Goal: Find specific page/section: Find specific page/section

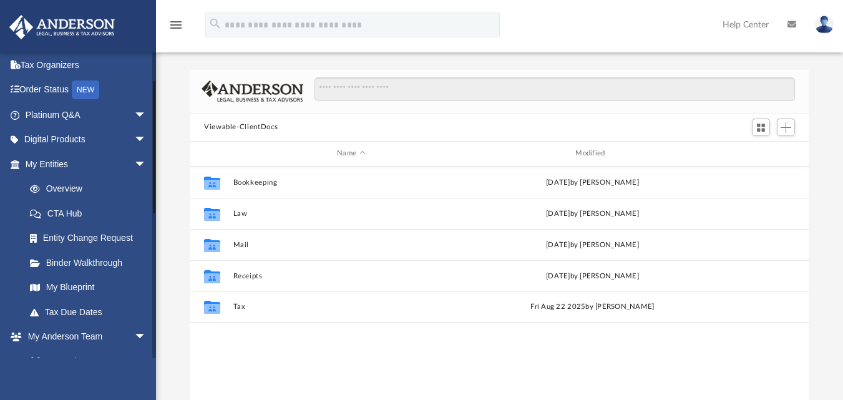
scroll to position [29, 0]
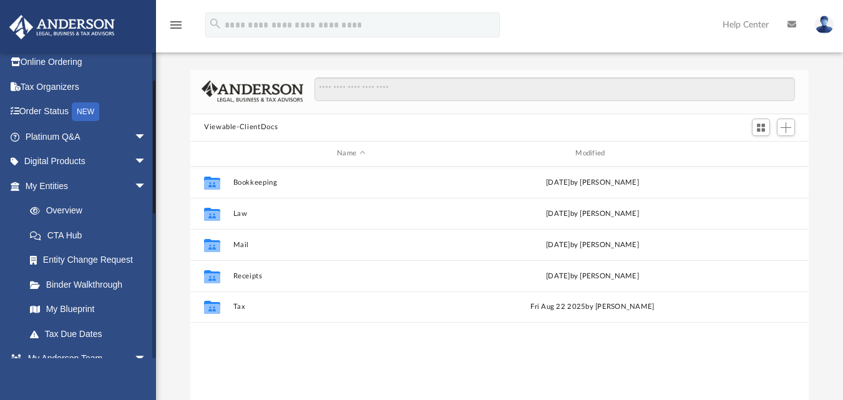
drag, startPoint x: 153, startPoint y: 109, endPoint x: 155, endPoint y: 119, distance: 10.7
click at [155, 119] on div at bounding box center [154, 146] width 2 height 133
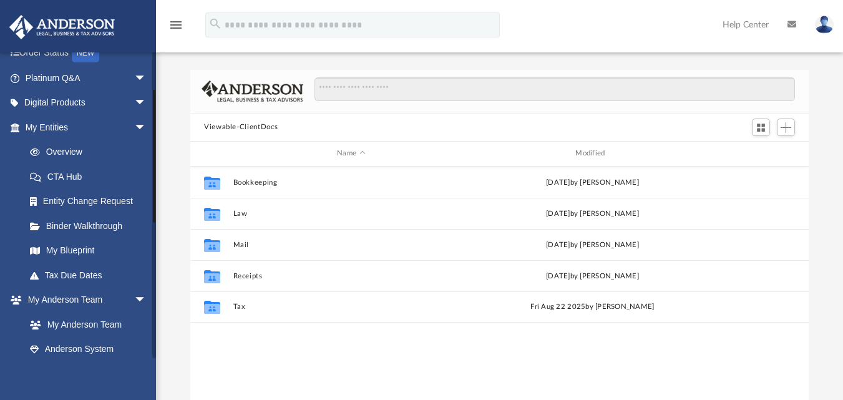
scroll to position [84, 0]
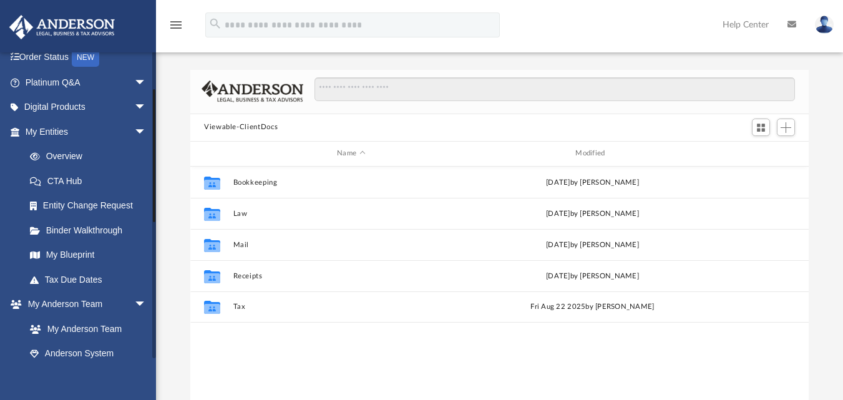
drag, startPoint x: 155, startPoint y: 119, endPoint x: 156, endPoint y: 144, distance: 24.4
click at [156, 144] on div "App [EMAIL_ADDRESS][PERSON_NAME][DOMAIN_NAME] Sign Out [EMAIL_ADDRESS][PERSON_N…" at bounding box center [421, 228] width 843 height 394
drag, startPoint x: 156, startPoint y: 144, endPoint x: 152, endPoint y: 124, distance: 20.3
click at [152, 124] on div "App [EMAIL_ADDRESS][PERSON_NAME][DOMAIN_NAME] Sign Out [EMAIL_ADDRESS][PERSON_N…" at bounding box center [421, 228] width 843 height 394
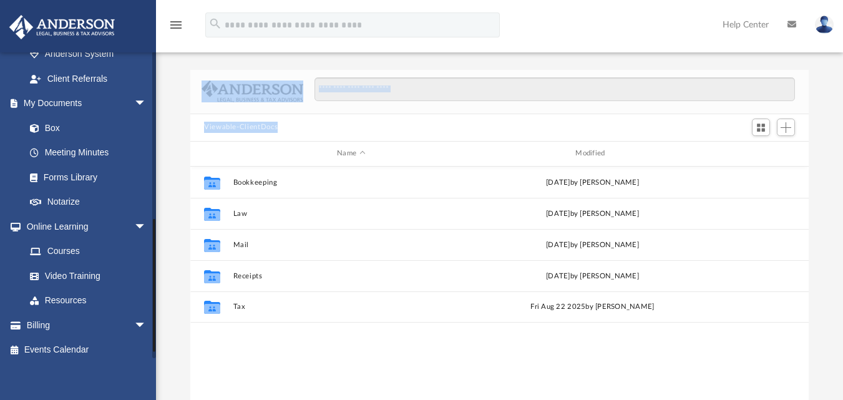
scroll to position [391, 0]
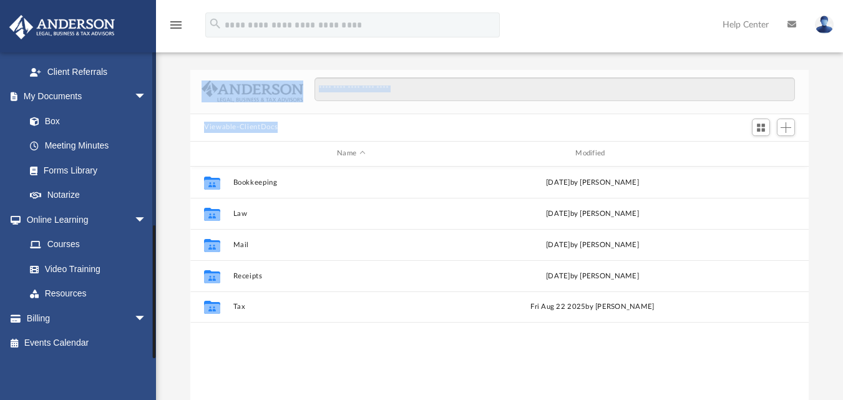
drag, startPoint x: 153, startPoint y: 110, endPoint x: 155, endPoint y: 263, distance: 152.9
click at [155, 263] on div at bounding box center [154, 291] width 2 height 133
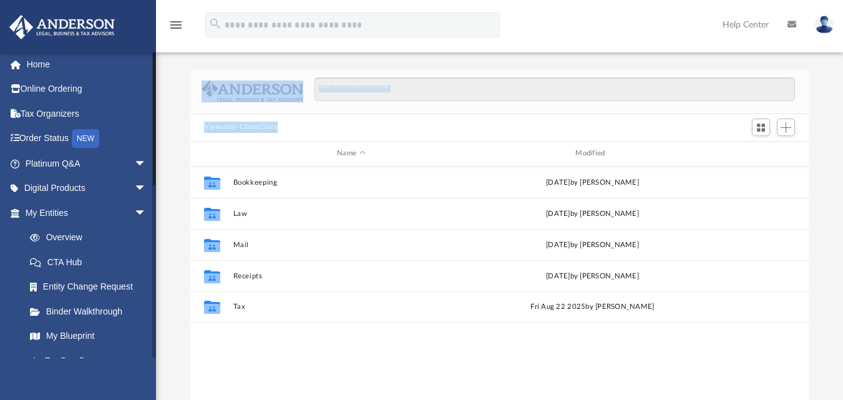
scroll to position [0, 0]
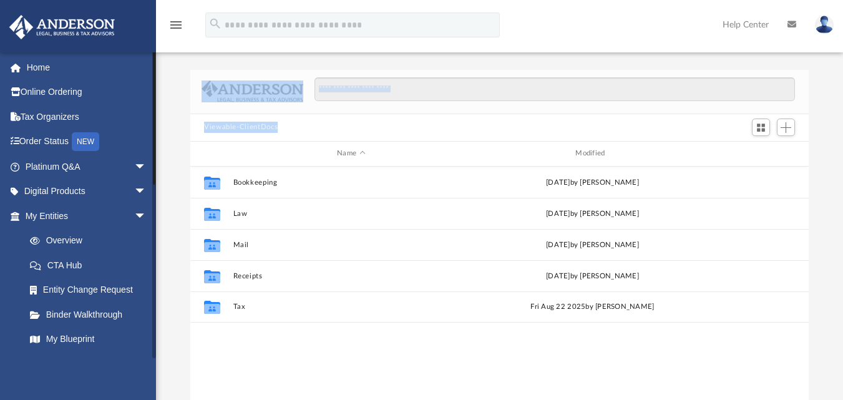
drag, startPoint x: 153, startPoint y: 252, endPoint x: 157, endPoint y: 75, distance: 177.2
click at [157, 75] on div "App [EMAIL_ADDRESS][PERSON_NAME][DOMAIN_NAME] Sign Out [EMAIL_ADDRESS][PERSON_N…" at bounding box center [421, 228] width 843 height 394
click at [134, 167] on span "arrow_drop_down" at bounding box center [146, 167] width 25 height 26
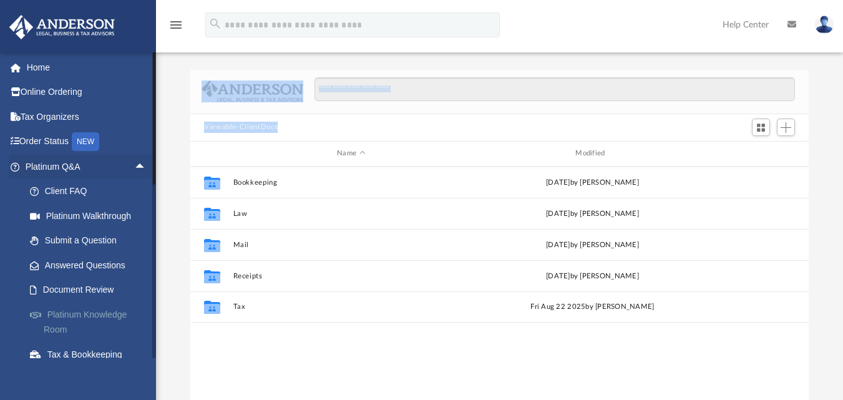
click at [82, 314] on link "Platinum Knowledge Room" at bounding box center [91, 322] width 148 height 40
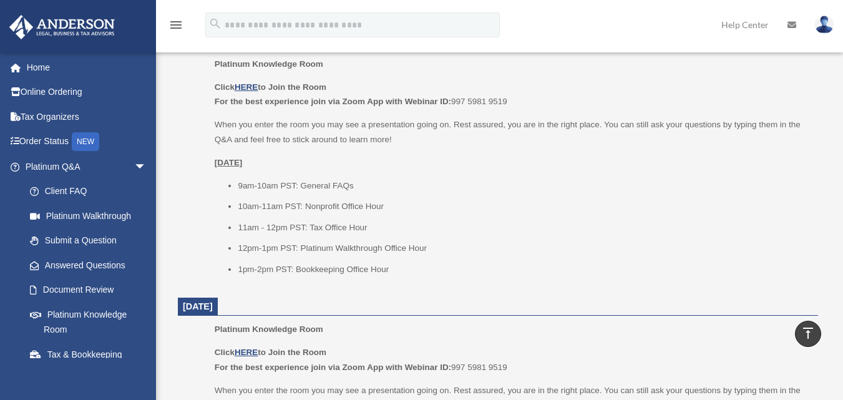
scroll to position [819, 0]
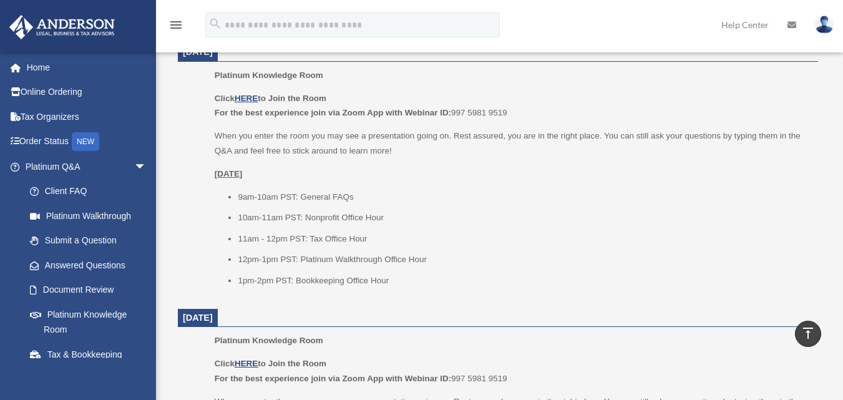
drag, startPoint x: 846, startPoint y: 42, endPoint x: 852, endPoint y: 182, distance: 139.3
click at [842, 182] on html "X Get a chance to win 6 months of Platinum for free just by filling out this su…" at bounding box center [421, 290] width 843 height 2219
